Goal: Task Accomplishment & Management: Manage account settings

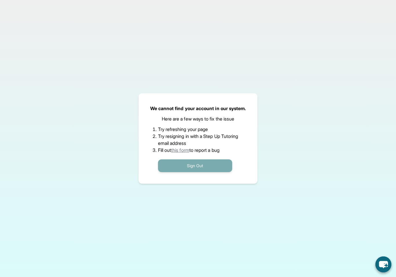
click at [220, 162] on button "Sign Out" at bounding box center [195, 165] width 74 height 13
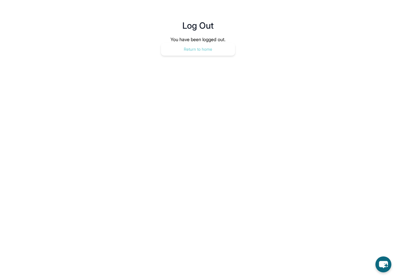
click at [224, 50] on button "Return to home" at bounding box center [198, 49] width 74 height 13
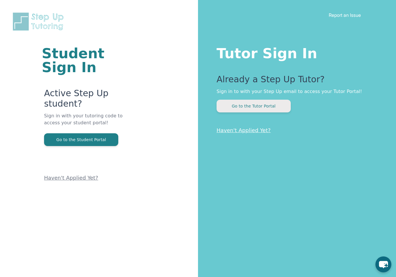
click at [267, 102] on button "Go to the Tutor Portal" at bounding box center [253, 106] width 74 height 13
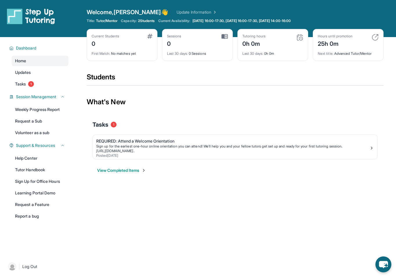
click at [384, 266] on icon "chat-button" at bounding box center [382, 264] width 9 height 7
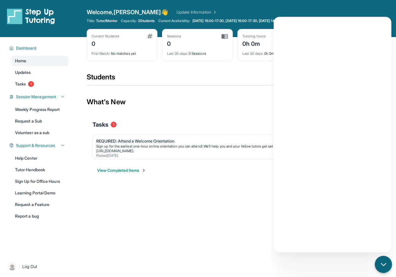
click at [383, 267] on icon "chat-button" at bounding box center [383, 265] width 8 height 8
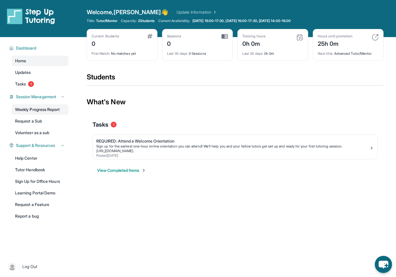
click at [31, 109] on link "Weekly Progress Report" at bounding box center [40, 109] width 57 height 10
click at [32, 84] on span "1" at bounding box center [31, 84] width 6 height 6
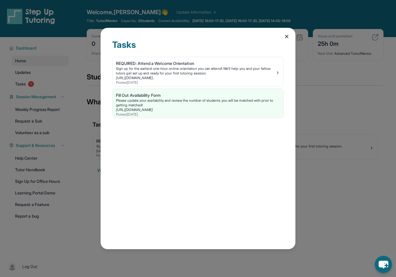
click at [286, 32] on div "Tasks REQUIRED: Attend a Welcome Orientation Sign up for the earliest one-hour …" at bounding box center [197, 139] width 195 height 222
click at [286, 30] on div "Tasks REQUIRED: Attend a Welcome Orientation Sign up for the earliest one-hour …" at bounding box center [197, 139] width 195 height 222
click at [284, 34] on icon at bounding box center [286, 37] width 6 height 6
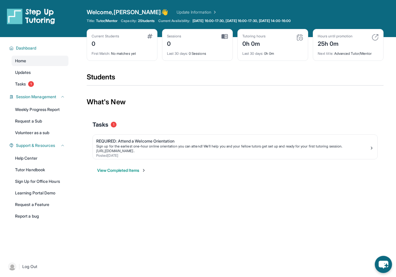
click at [384, 267] on icon "chat-button" at bounding box center [382, 264] width 17 height 17
